Goal: Task Accomplishment & Management: Use online tool/utility

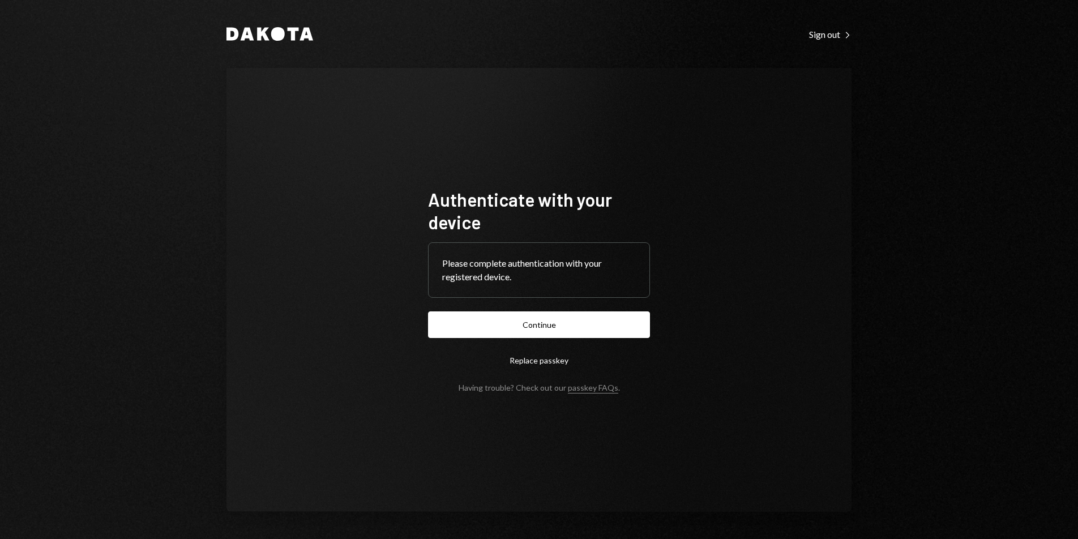
click at [561, 319] on button "Continue" at bounding box center [539, 324] width 222 height 27
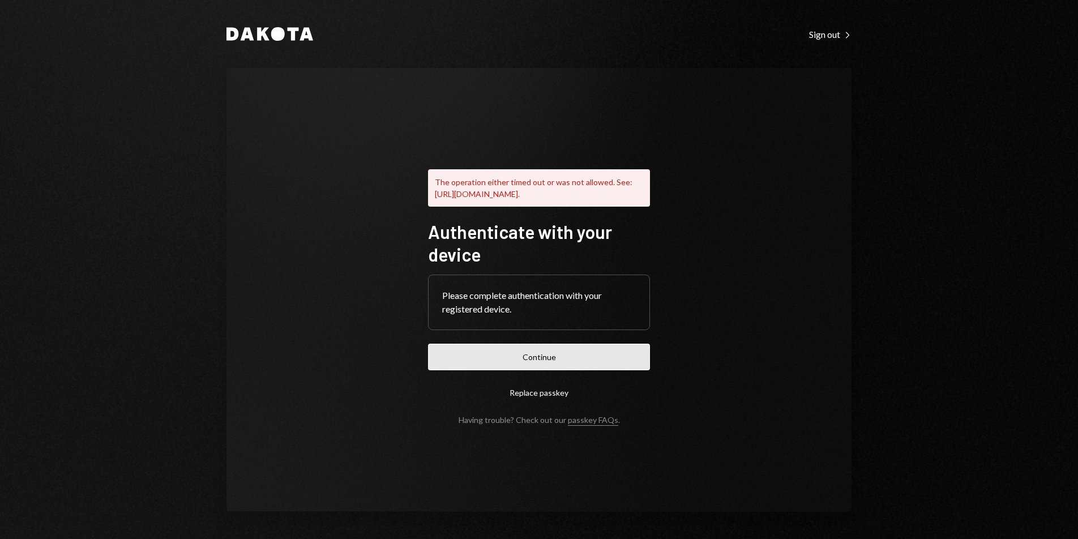
click at [528, 358] on button "Continue" at bounding box center [539, 357] width 222 height 27
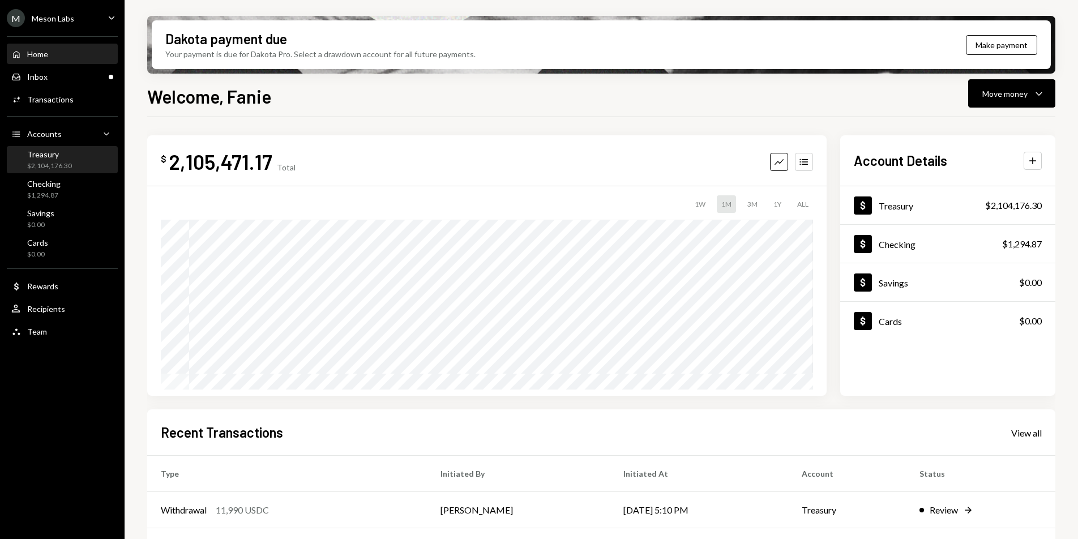
click at [56, 159] on div "Treasury" at bounding box center [49, 154] width 45 height 10
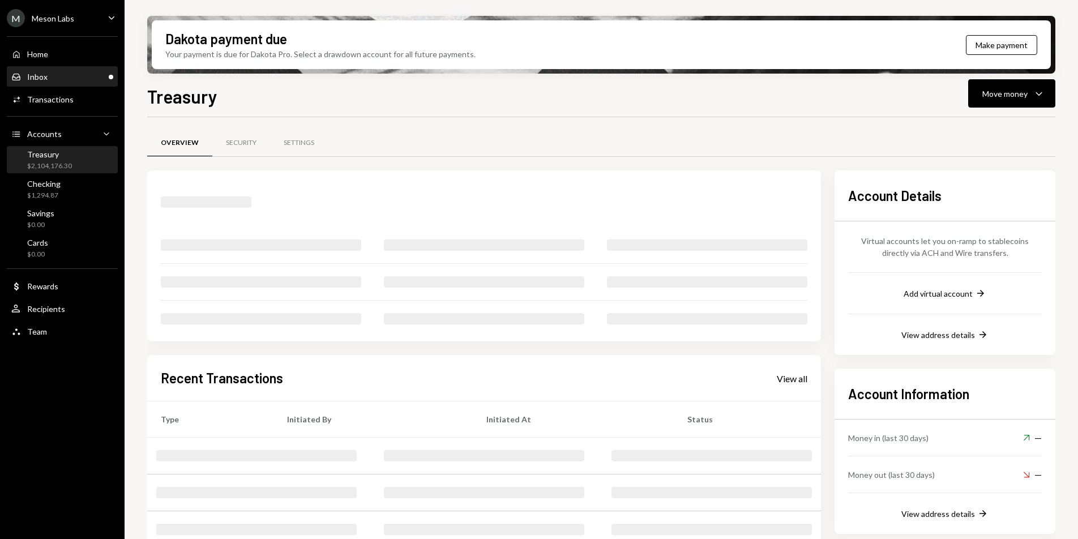
click at [58, 75] on div "Inbox Inbox" at bounding box center [62, 77] width 102 height 10
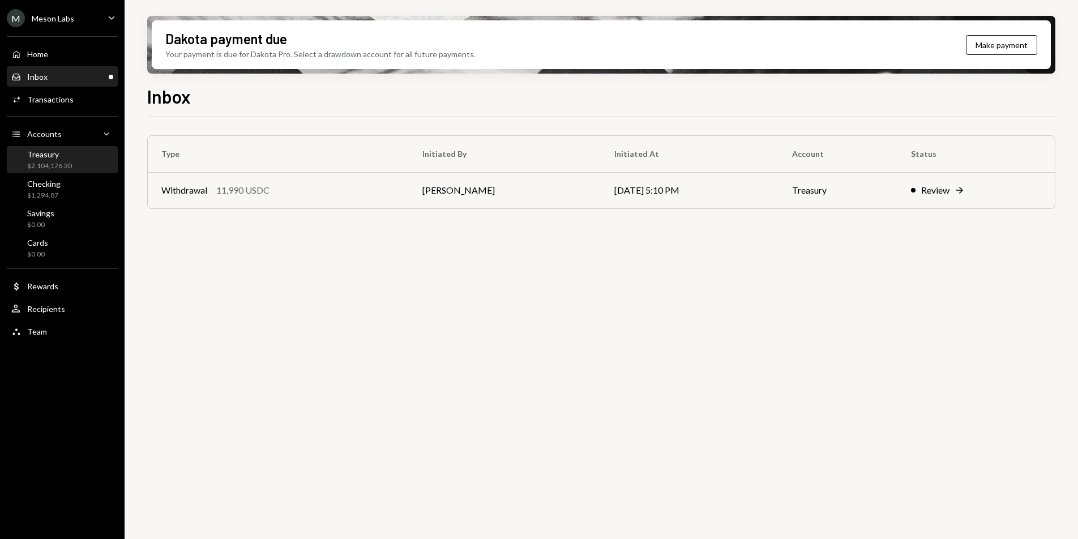
click at [70, 155] on div "Treasury" at bounding box center [49, 154] width 45 height 10
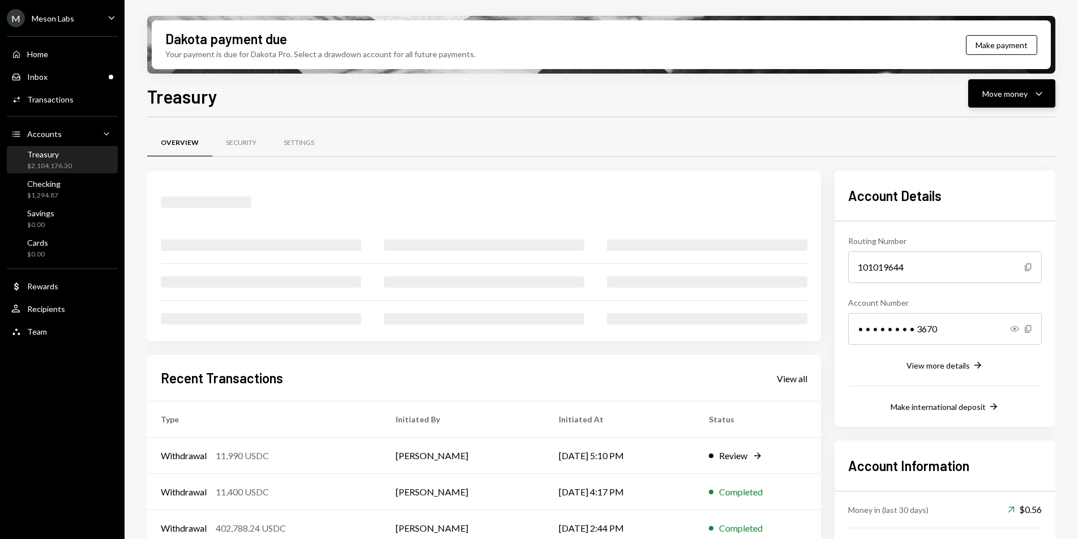
click at [1023, 96] on div "Move money" at bounding box center [1004, 94] width 45 height 12
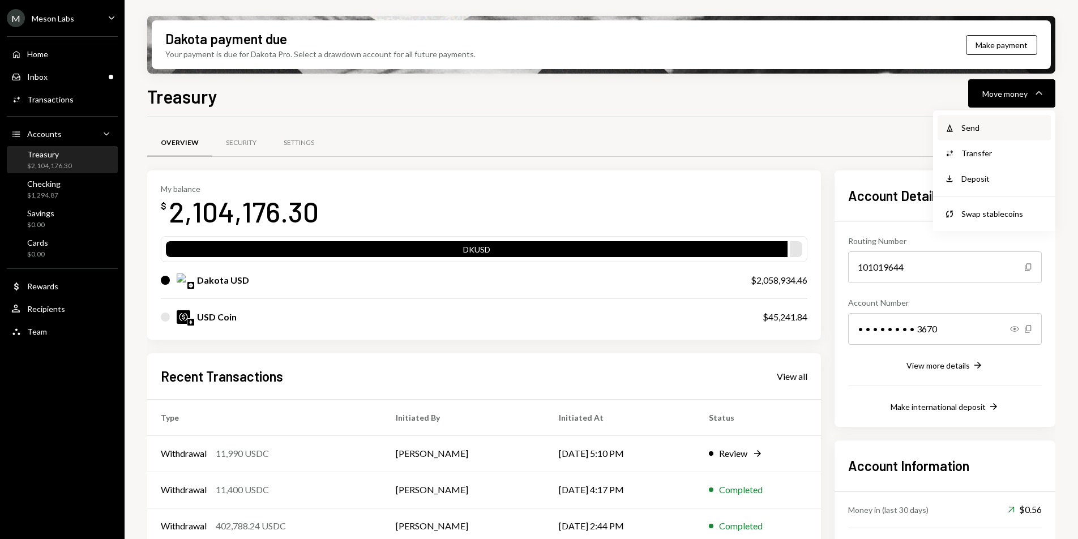
click at [977, 134] on div "Withdraw Send" at bounding box center [994, 127] width 113 height 25
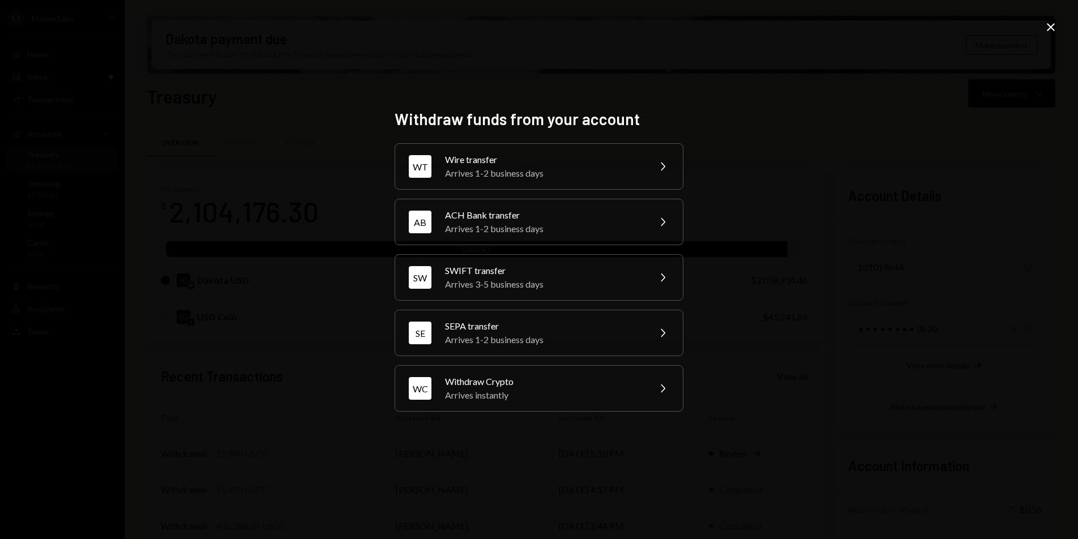
click at [1045, 29] on icon "Close" at bounding box center [1051, 27] width 14 height 14
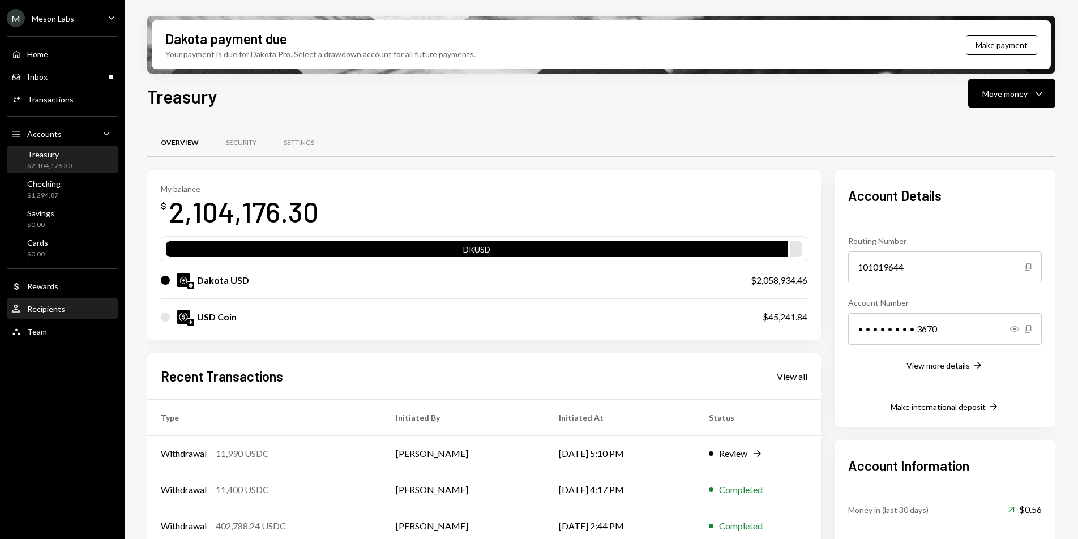
click at [52, 315] on div "User Recipients" at bounding box center [62, 309] width 102 height 19
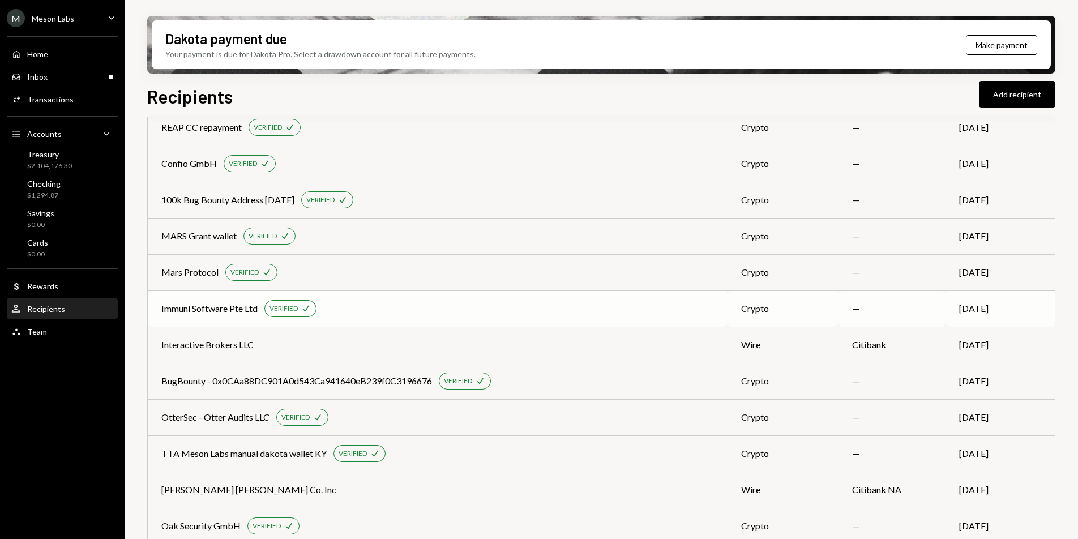
scroll to position [810, 0]
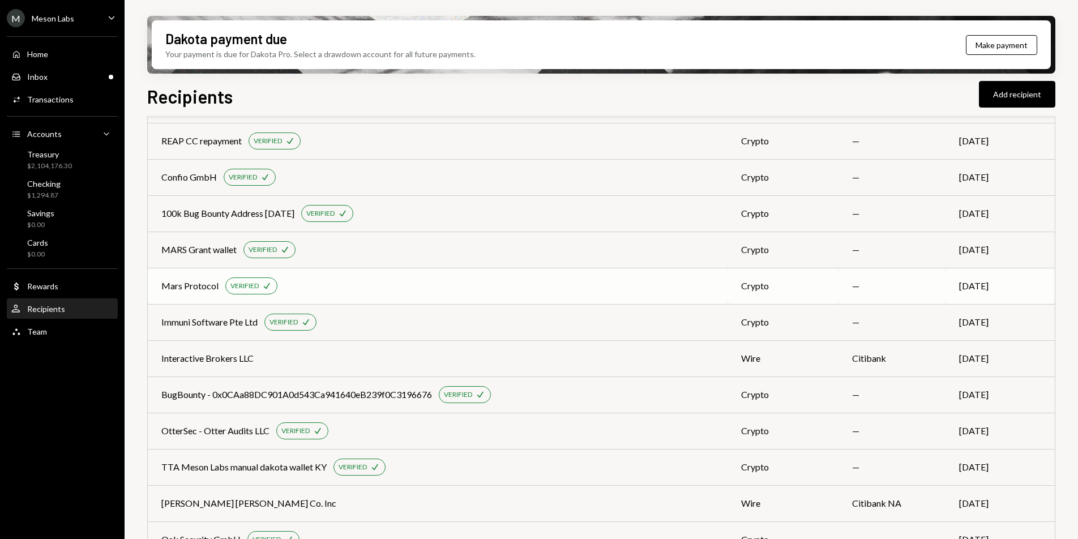
click at [330, 281] on div "Mars Protocol VERIFIED Check" at bounding box center [437, 285] width 553 height 17
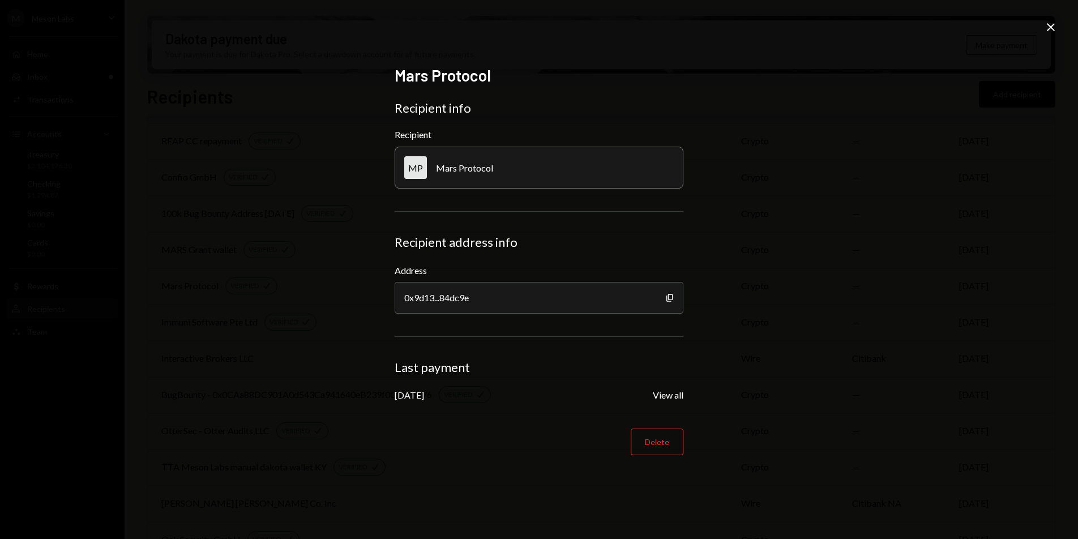
click at [1051, 28] on icon at bounding box center [1051, 27] width 8 height 8
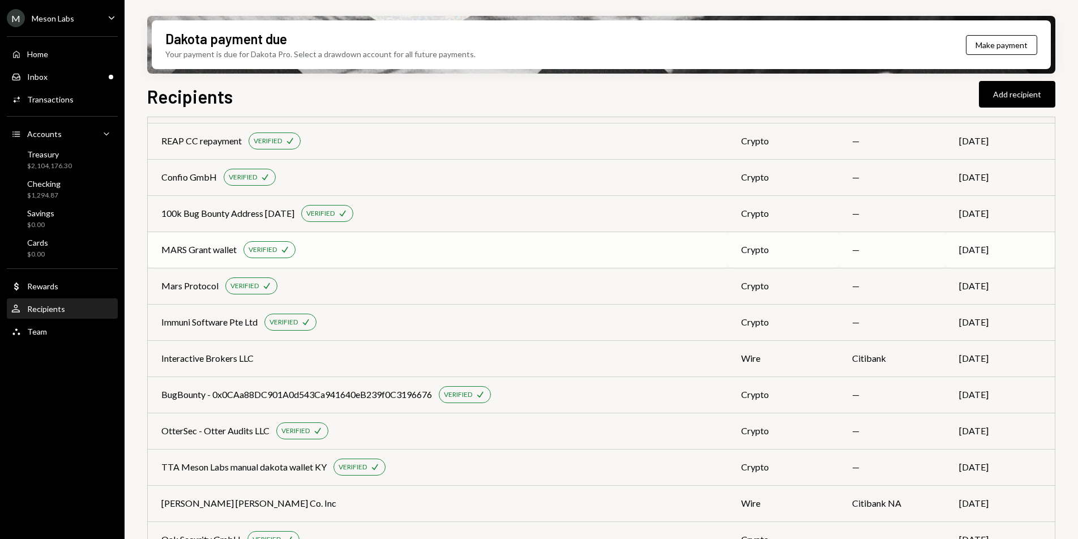
click at [326, 259] on td "MARS Grant wallet VERIFIED Check" at bounding box center [438, 250] width 580 height 36
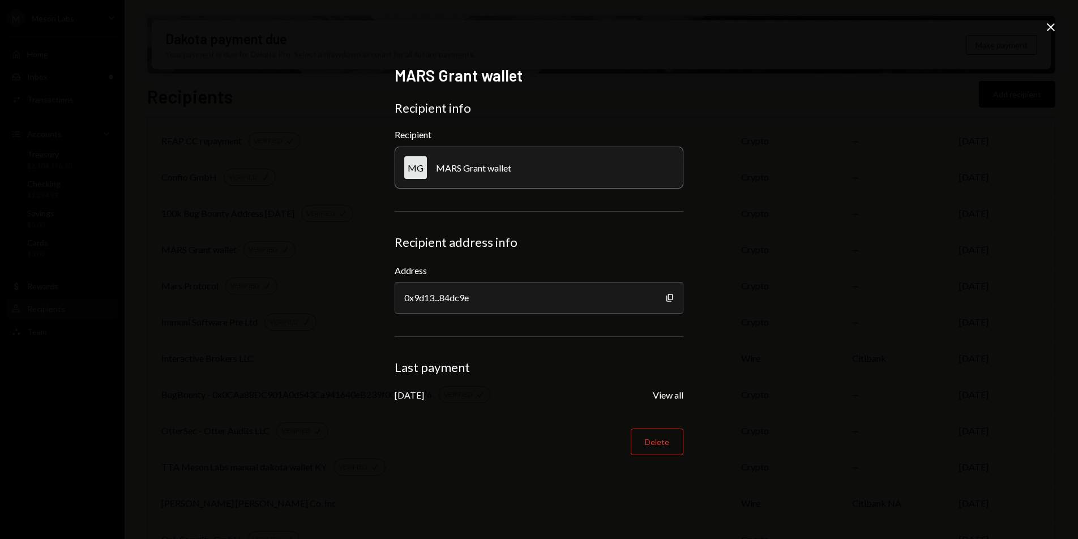
click at [1045, 31] on icon "Close" at bounding box center [1051, 27] width 14 height 14
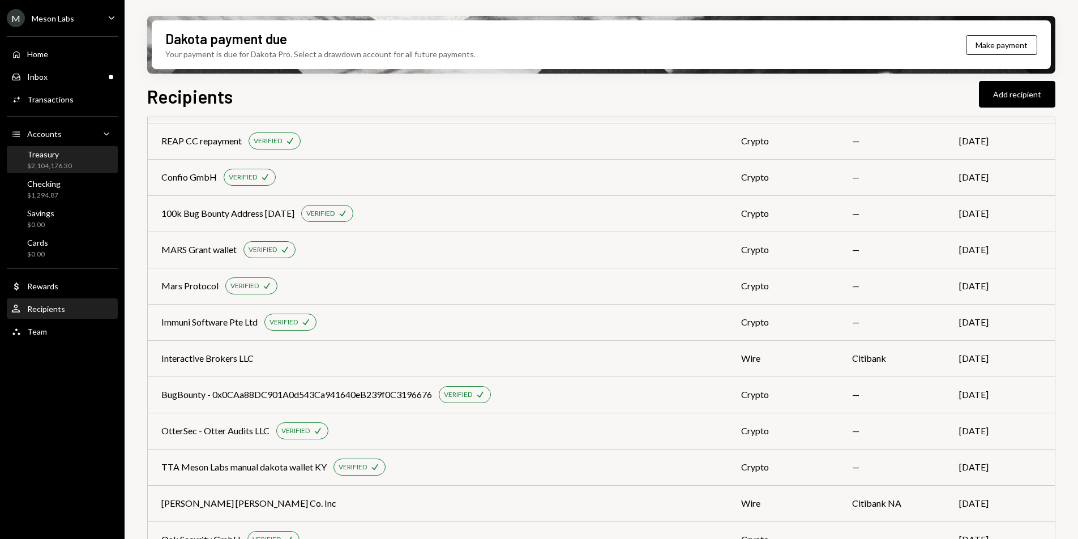
click at [44, 168] on div "$2,104,176.30" at bounding box center [49, 166] width 45 height 10
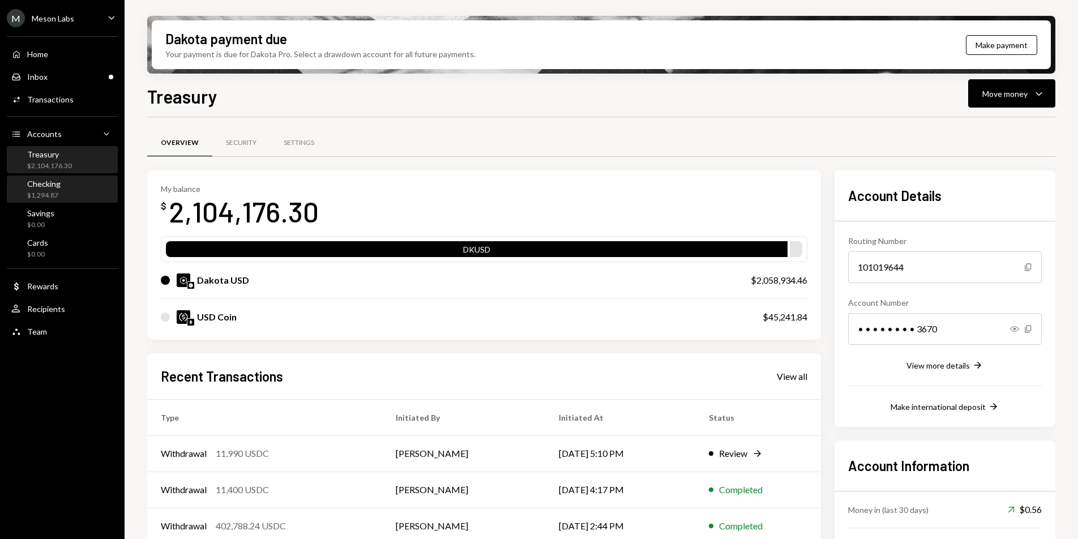
click at [64, 186] on div "Checking $1,294.87" at bounding box center [62, 190] width 102 height 22
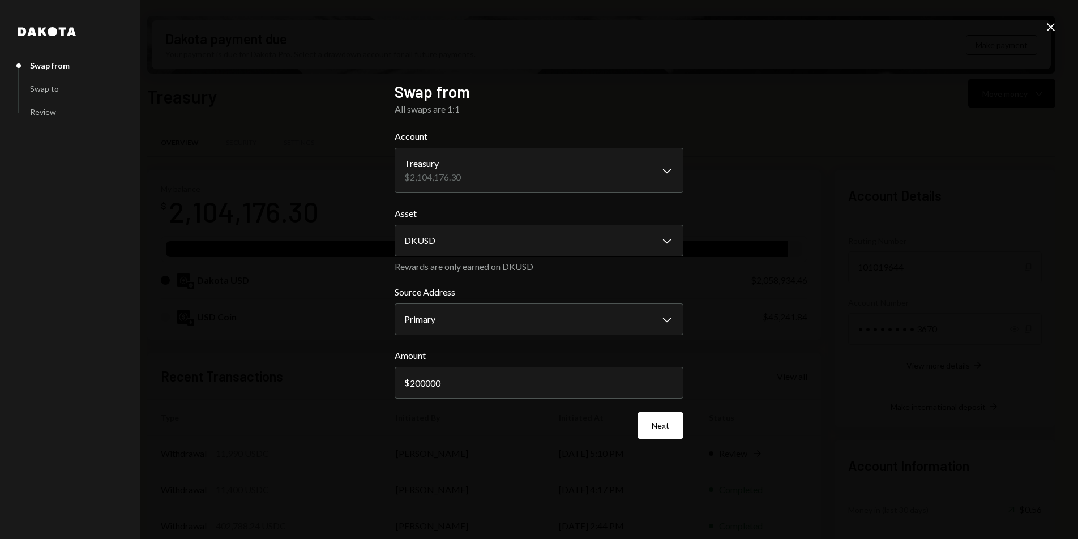
type input "200000"
click at [473, 421] on div "Next" at bounding box center [539, 425] width 289 height 27
click at [663, 423] on button "Next" at bounding box center [661, 425] width 46 height 27
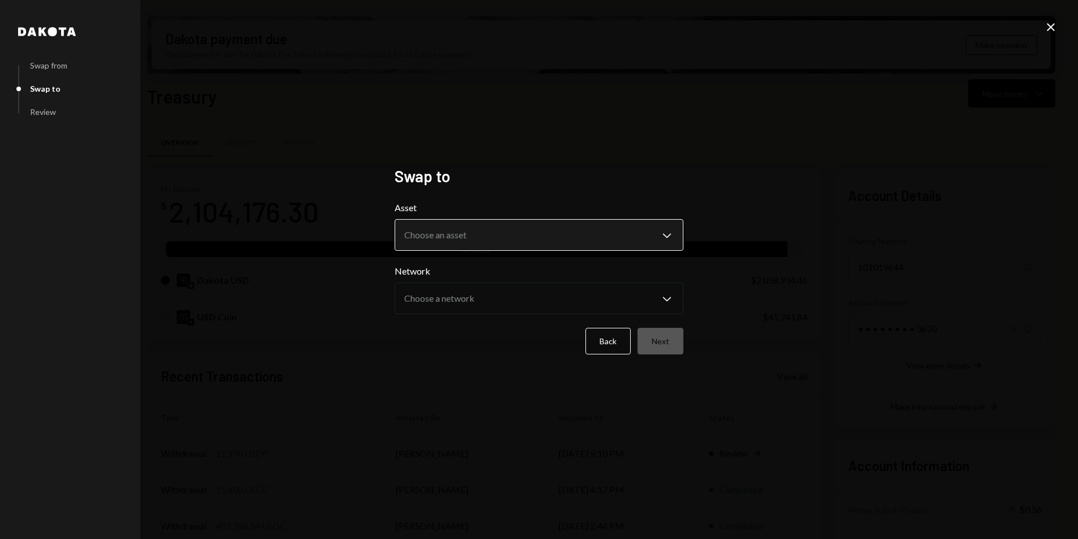
click at [482, 249] on body "M Meson Labs Caret Down Home Home Inbox Inbox Activities Transactions Accounts …" at bounding box center [539, 269] width 1078 height 539
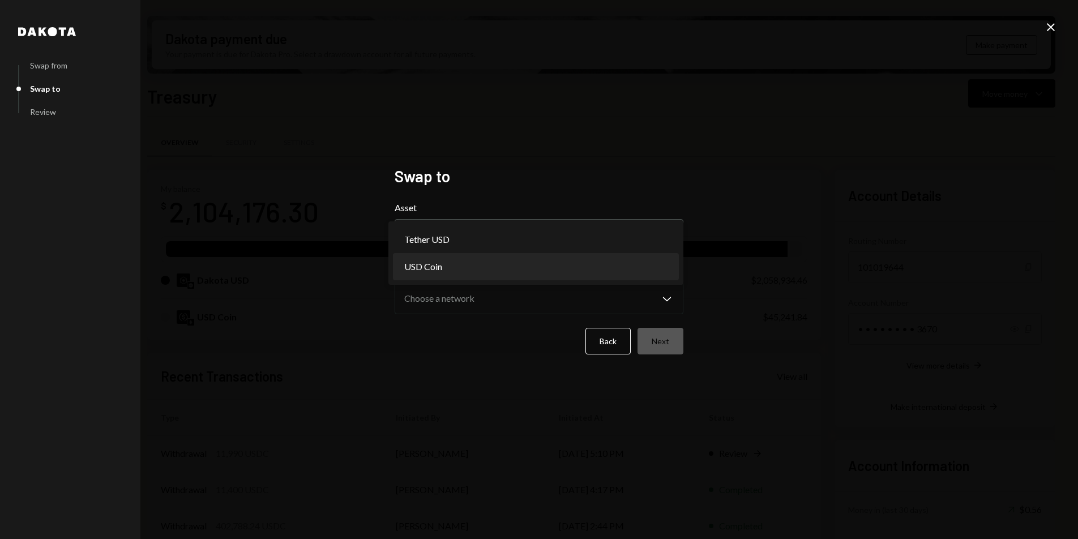
select select "****"
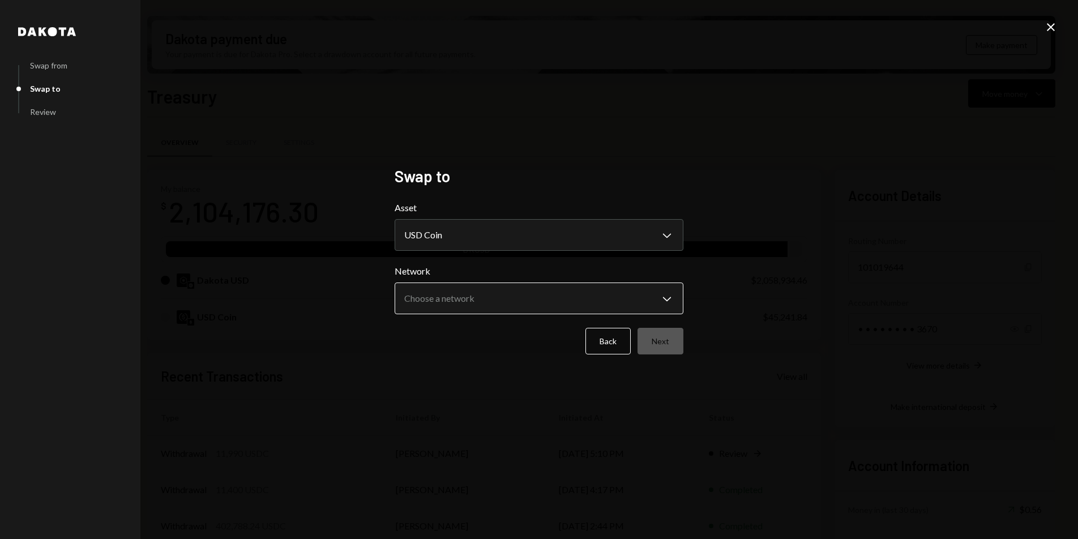
click at [479, 297] on body "M Meson Labs Caret Down Home Home Inbox Inbox Activities Transactions Accounts …" at bounding box center [539, 269] width 1078 height 539
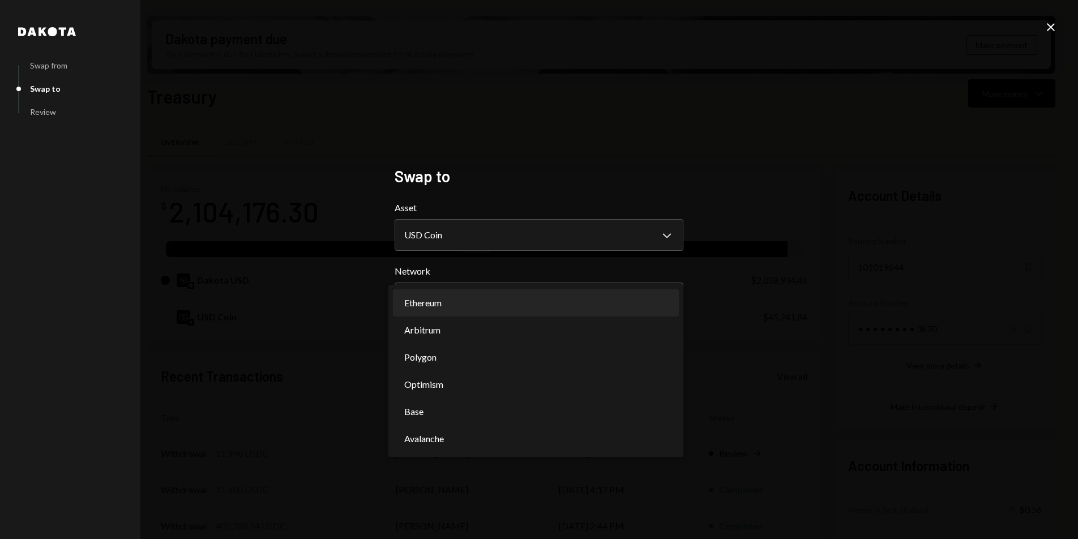
select select "**********"
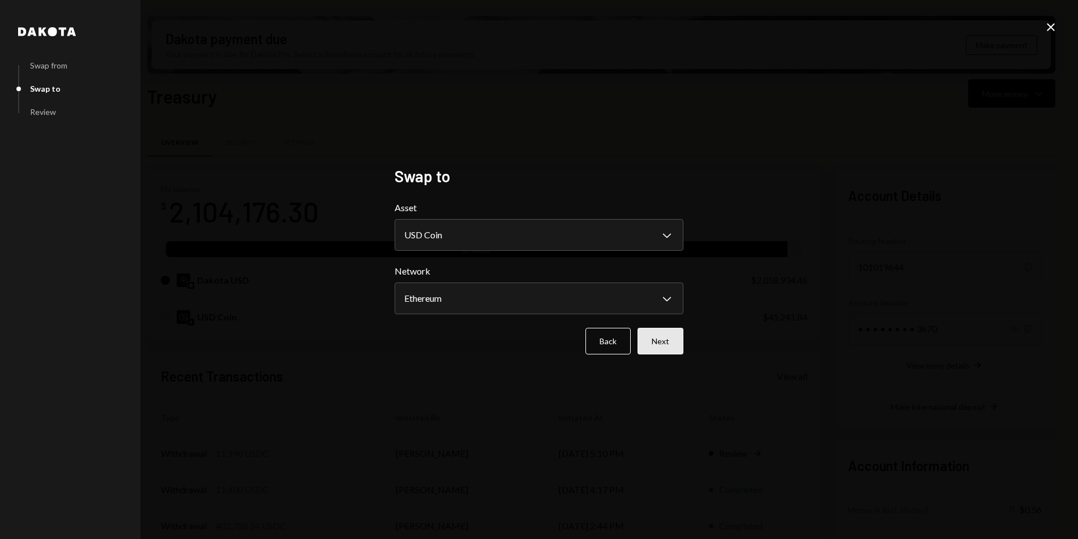
click at [656, 338] on button "Next" at bounding box center [661, 341] width 46 height 27
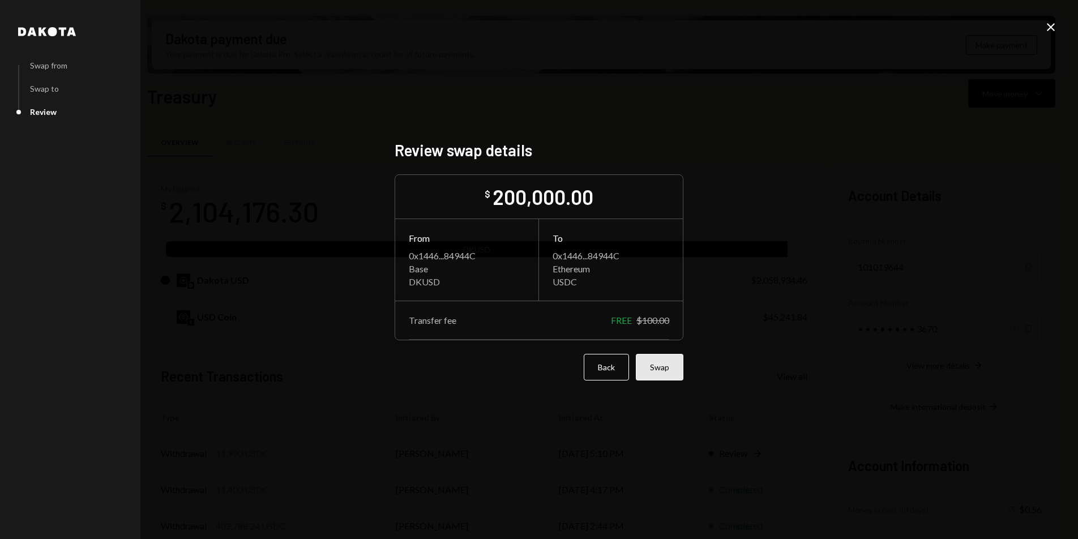
click at [668, 369] on button "Swap" at bounding box center [660, 367] width 48 height 27
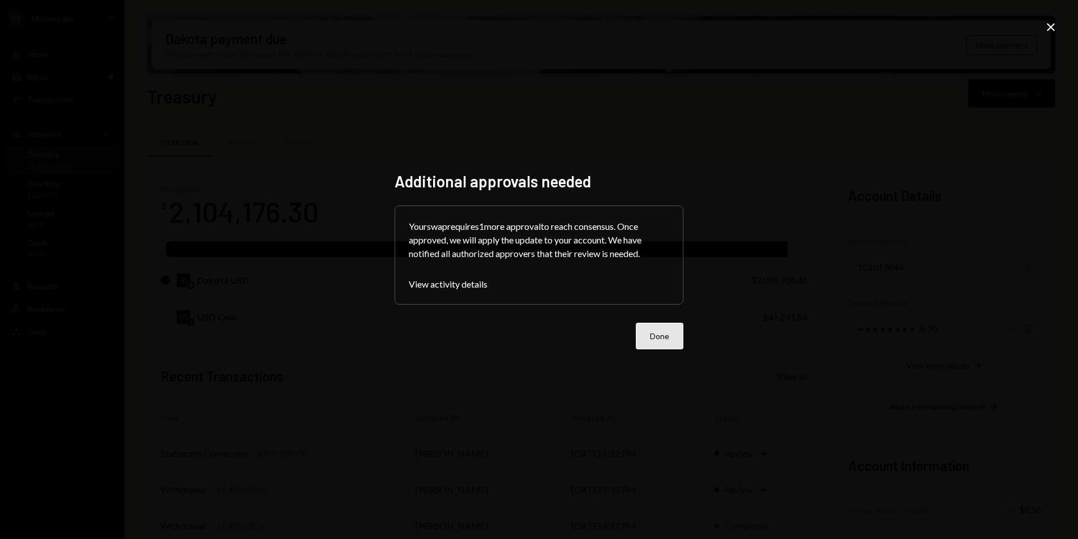
click at [667, 339] on button "Done" at bounding box center [660, 336] width 48 height 27
